Goal: Check status: Check status

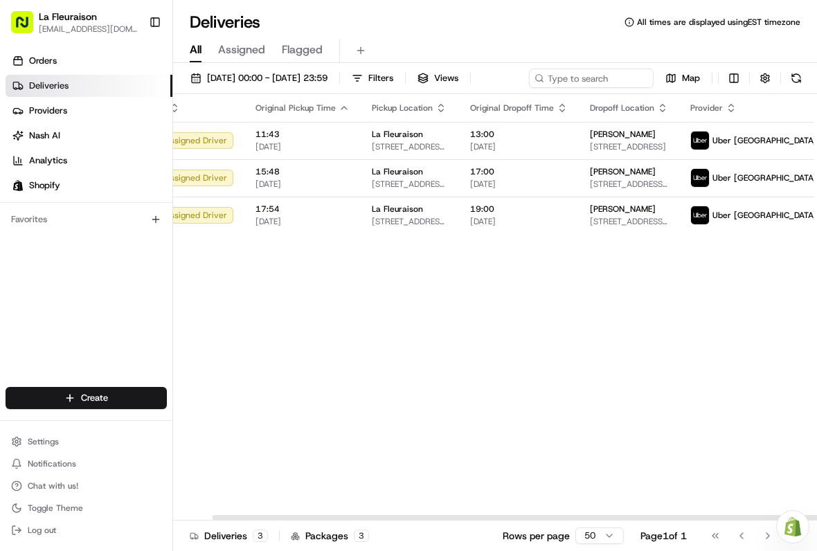
scroll to position [0, 41]
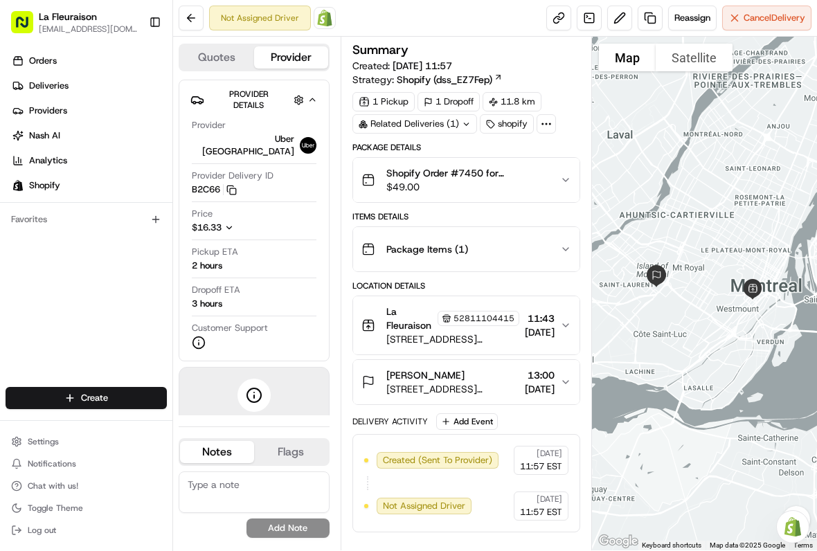
click at [108, 78] on link "Deliveries" at bounding box center [89, 86] width 167 height 22
